Goal: Task Accomplishment & Management: Use online tool/utility

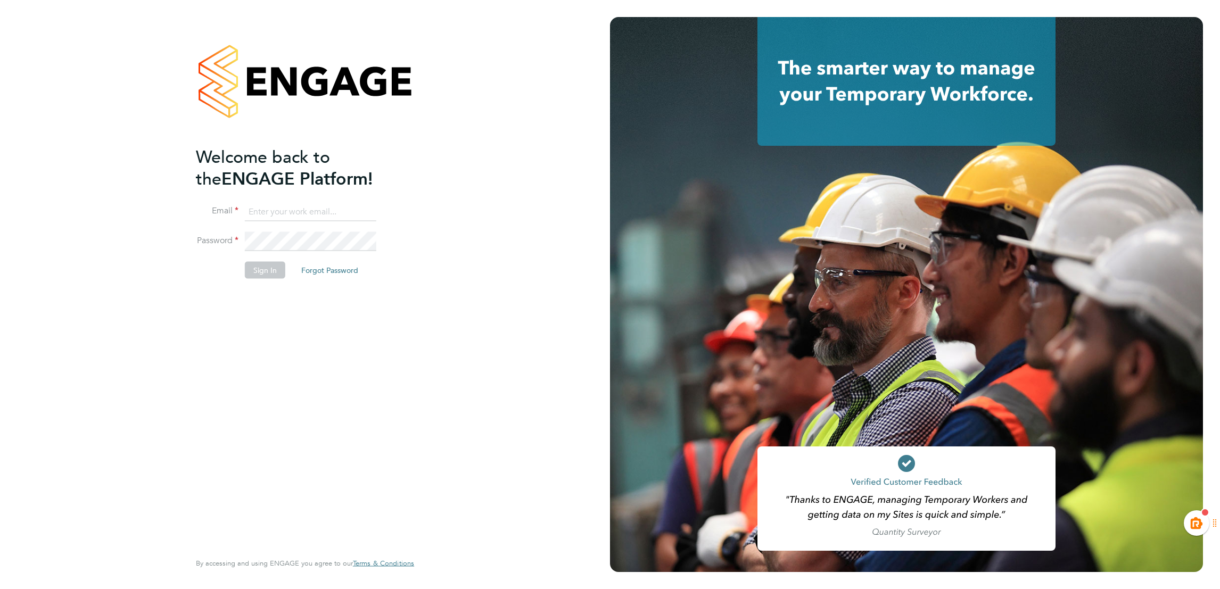
type input "kiera.troutt@buildrec.com"
click at [256, 262] on button "Sign In" at bounding box center [265, 270] width 40 height 17
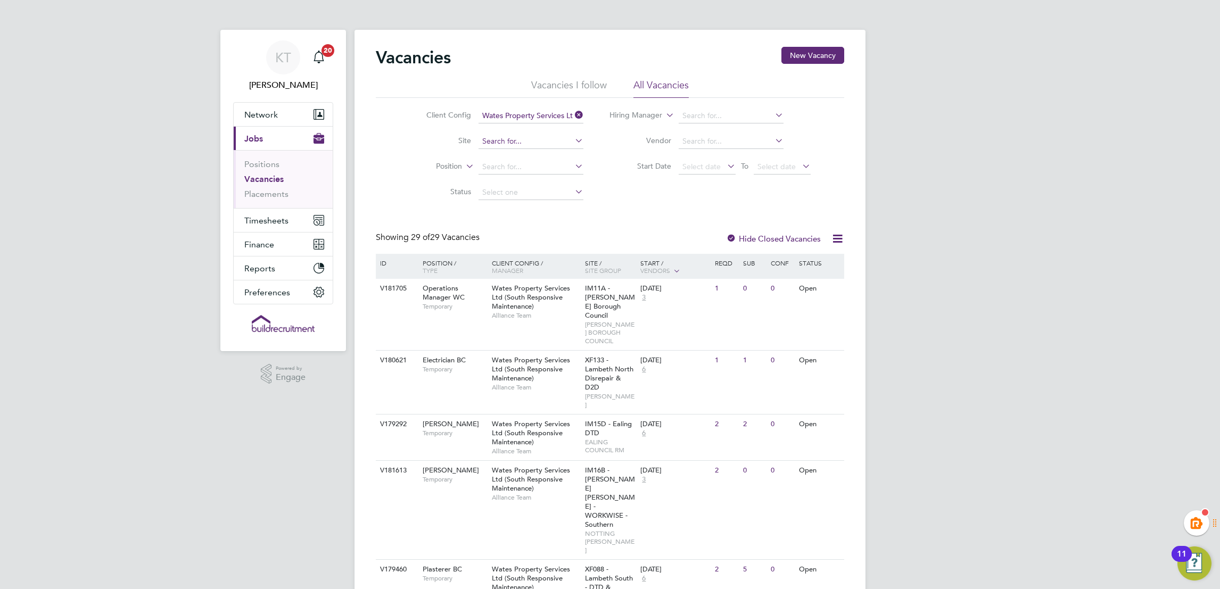
click at [528, 141] on input at bounding box center [530, 141] width 105 height 15
type input "w"
click at [569, 172] on li "IM17A - Croydo n Repairs" at bounding box center [530, 170] width 106 height 14
type input "IM17A - Croydon Repairs"
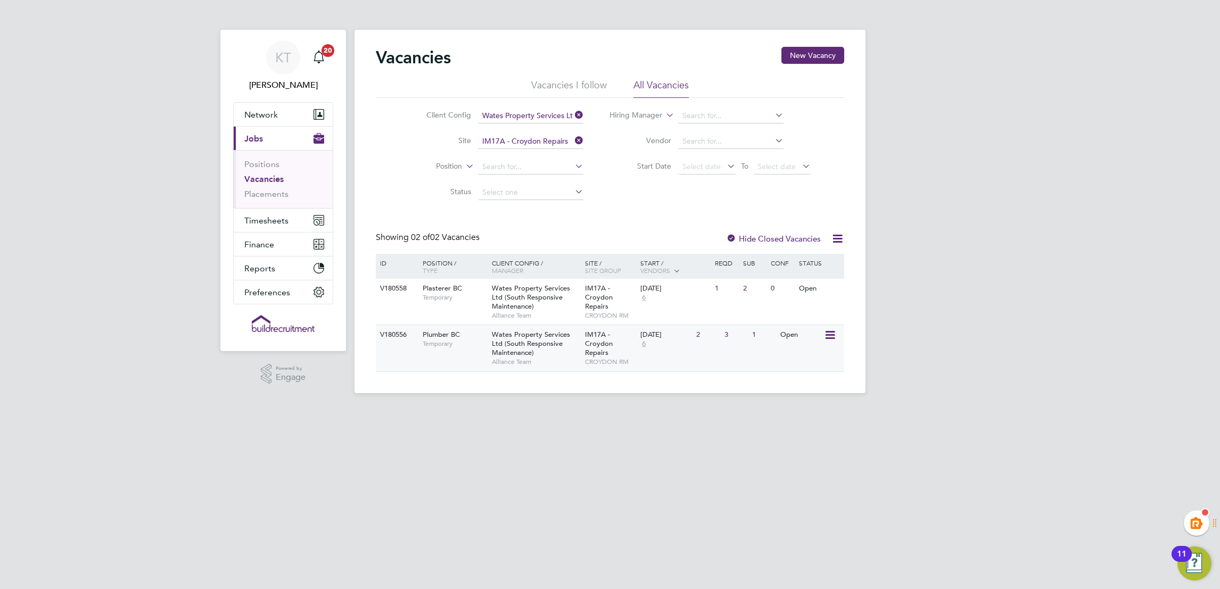
click at [439, 367] on div "V180556 Plumber [GEOGRAPHIC_DATA] Temporary Wates Property Services Ltd (South …" at bounding box center [610, 348] width 468 height 46
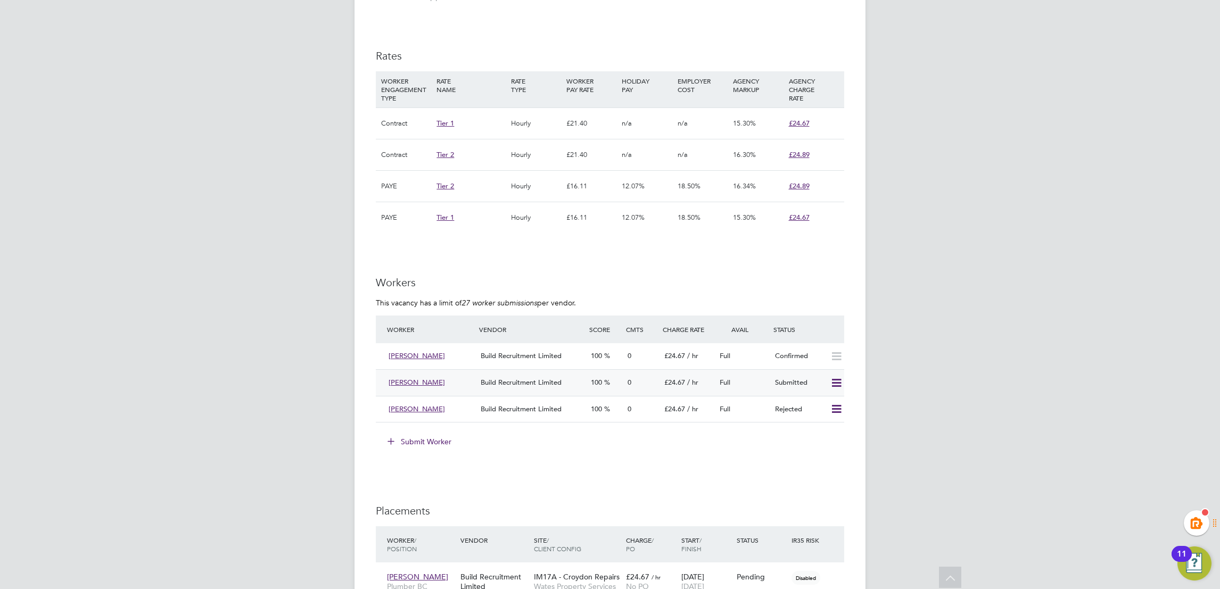
click at [760, 386] on div "Full" at bounding box center [742, 383] width 55 height 18
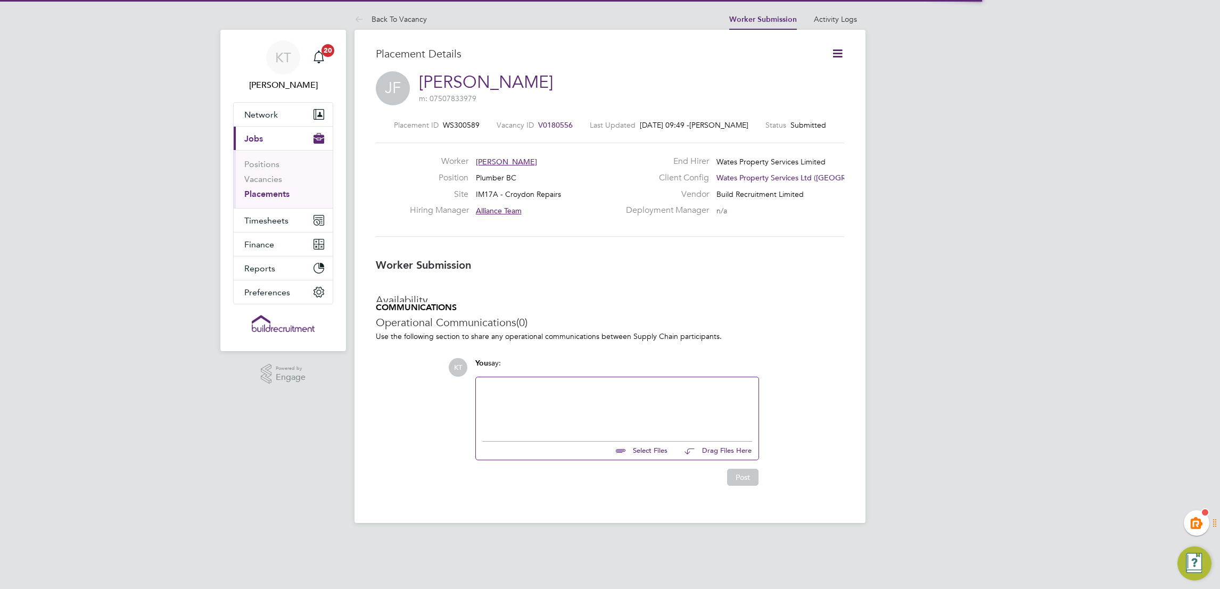
click at [955, 396] on div "KT Kiera Troutt Notifications 20 Applications: Network Team Members Businesses …" at bounding box center [610, 270] width 1220 height 540
